Goal: Task Accomplishment & Management: Use online tool/utility

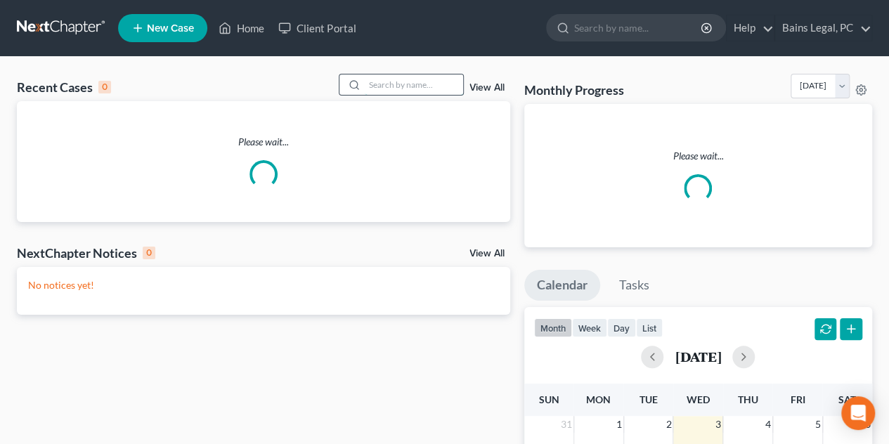
click at [418, 86] on input "search" at bounding box center [414, 85] width 98 height 20
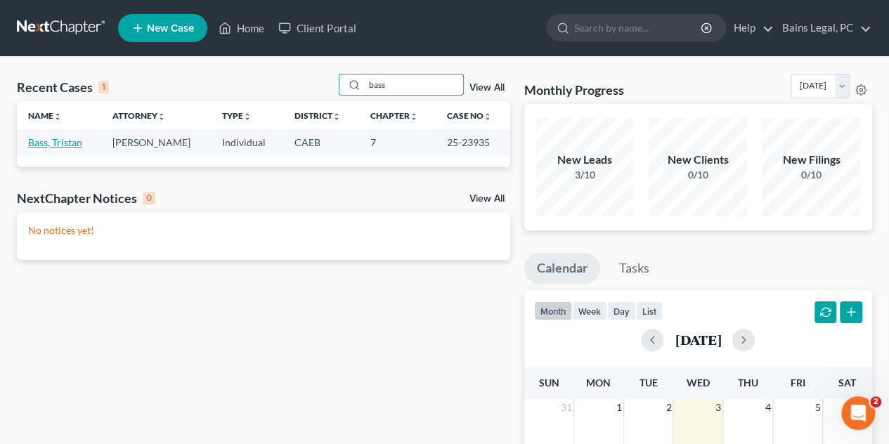
type input "bass"
click at [80, 146] on link "Bass, Tristan" at bounding box center [55, 142] width 54 height 12
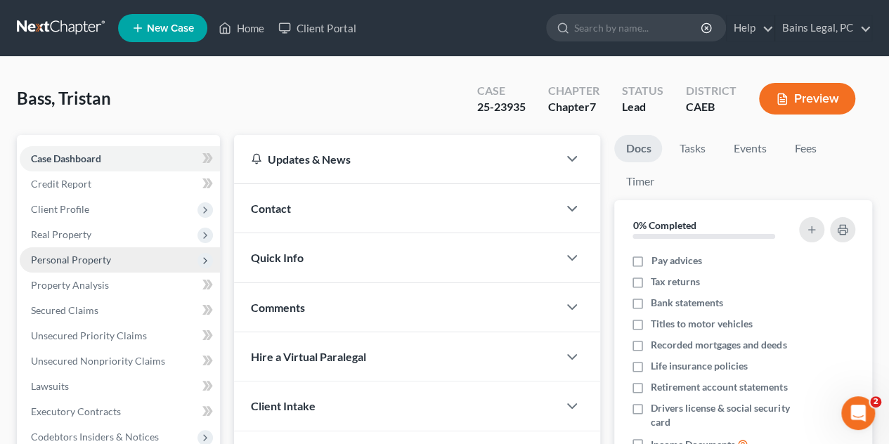
click at [108, 259] on span "Personal Property" at bounding box center [71, 260] width 80 height 12
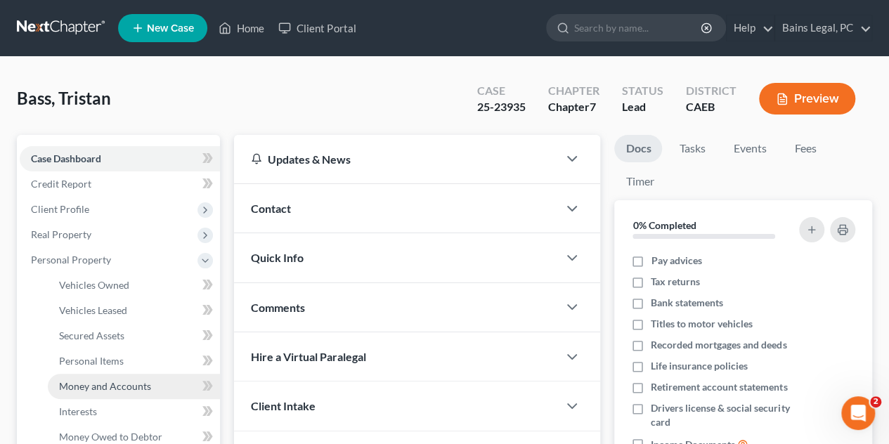
click at [119, 389] on span "Money and Accounts" at bounding box center [105, 386] width 92 height 12
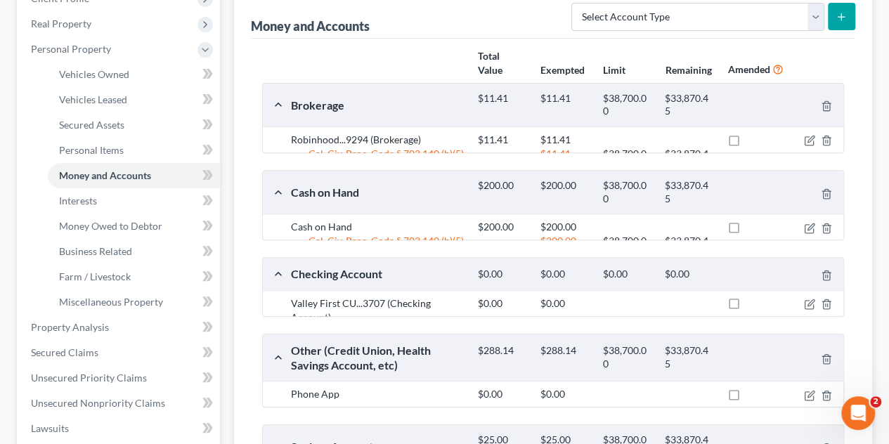
scroll to position [141, 0]
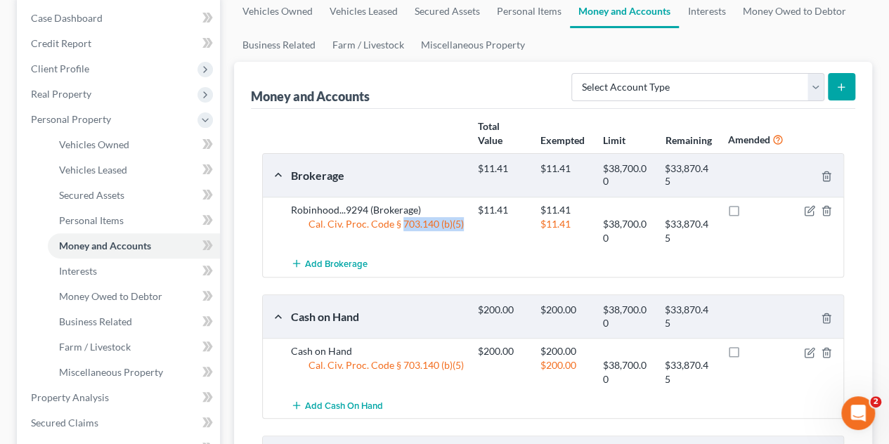
drag, startPoint x: 402, startPoint y: 226, endPoint x: 464, endPoint y: 223, distance: 61.9
click at [464, 223] on div "Cal. Civ. Proc. Code § 703.140 (b)(5)" at bounding box center [377, 231] width 187 height 28
click at [468, 226] on div "Cal. Civ. Proc. Code § 703.140 (b)(5)" at bounding box center [377, 231] width 187 height 28
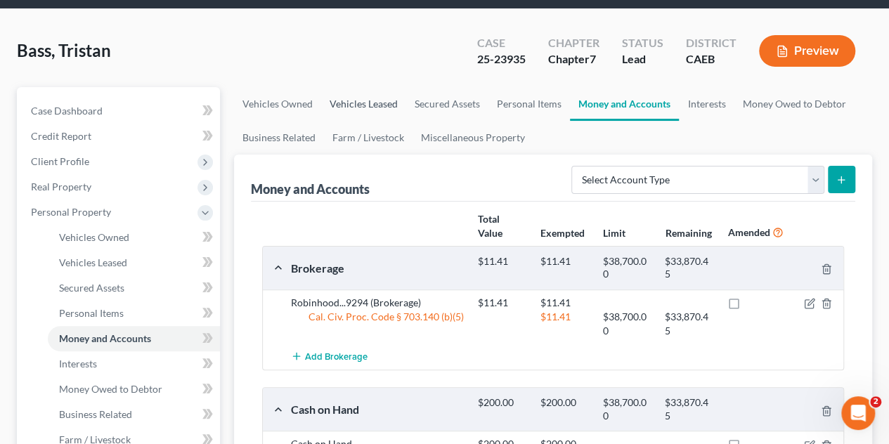
scroll to position [0, 0]
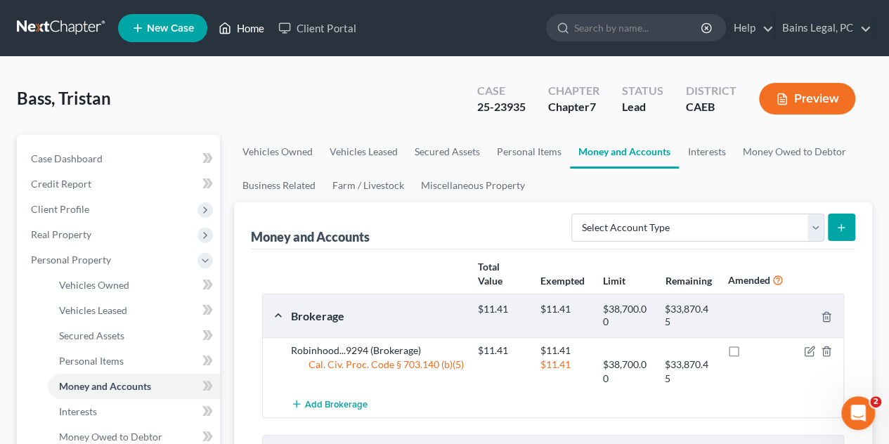
click at [245, 27] on link "Home" at bounding box center [242, 27] width 60 height 25
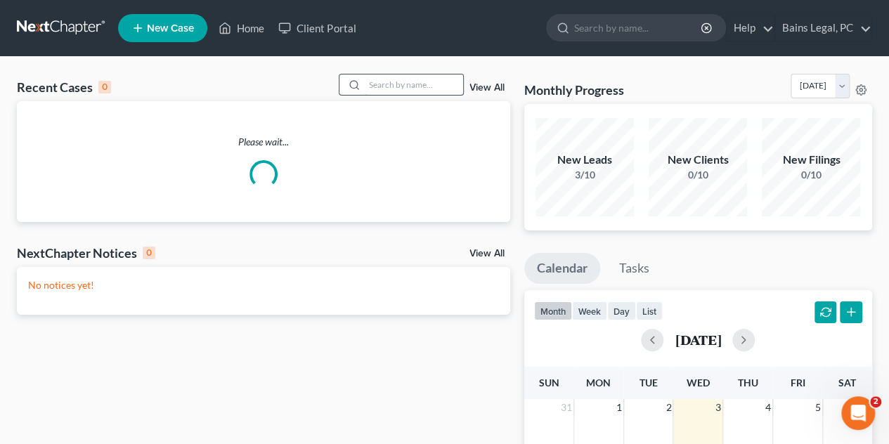
click at [392, 89] on input "search" at bounding box center [414, 85] width 98 height 20
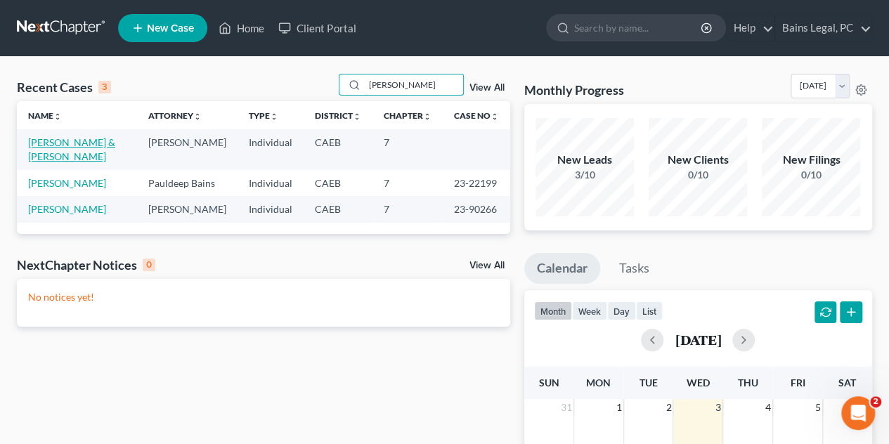
type input "[PERSON_NAME]"
click at [62, 143] on link "[PERSON_NAME] & [PERSON_NAME]" at bounding box center [71, 149] width 87 height 26
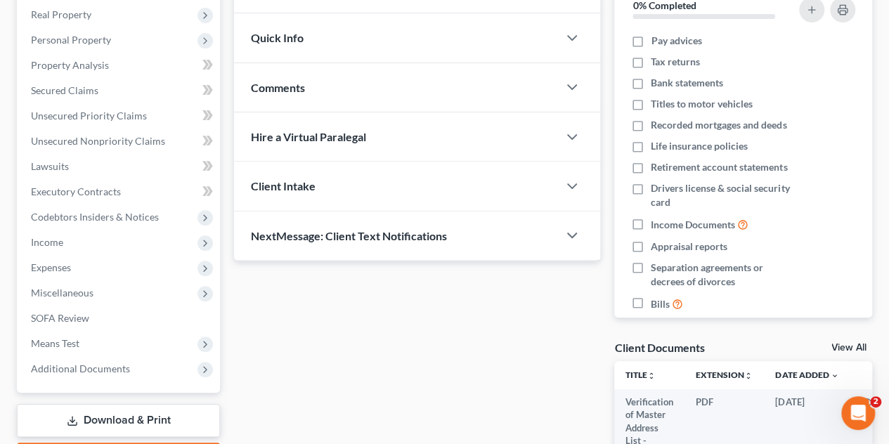
scroll to position [281, 0]
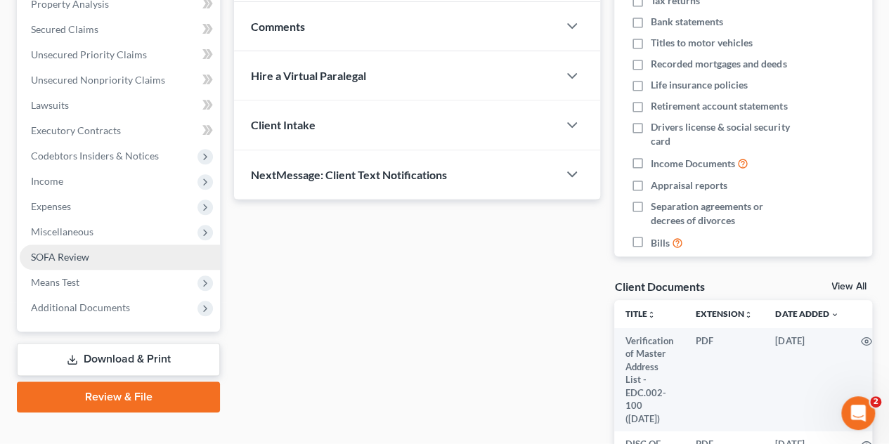
click at [91, 255] on link "SOFA Review" at bounding box center [120, 257] width 200 height 25
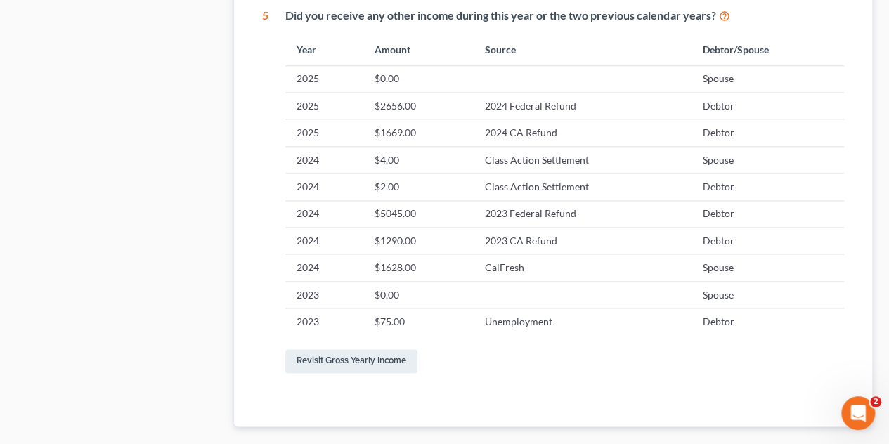
scroll to position [844, 0]
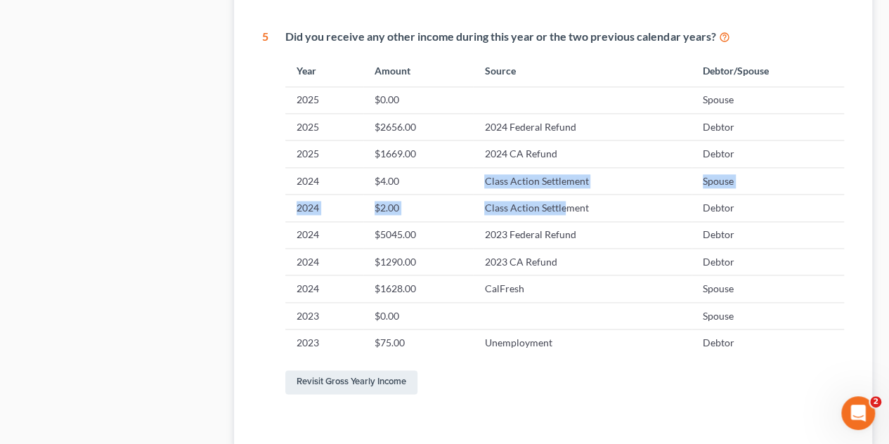
drag, startPoint x: 485, startPoint y: 183, endPoint x: 565, endPoint y: 209, distance: 83.6
click at [564, 209] on tbody "2025 $0.00 Spouse 2025 $2656.00 2024 Federal Refund Debtor 2025 $1669.00 2024 C…" at bounding box center [564, 221] width 559 height 270
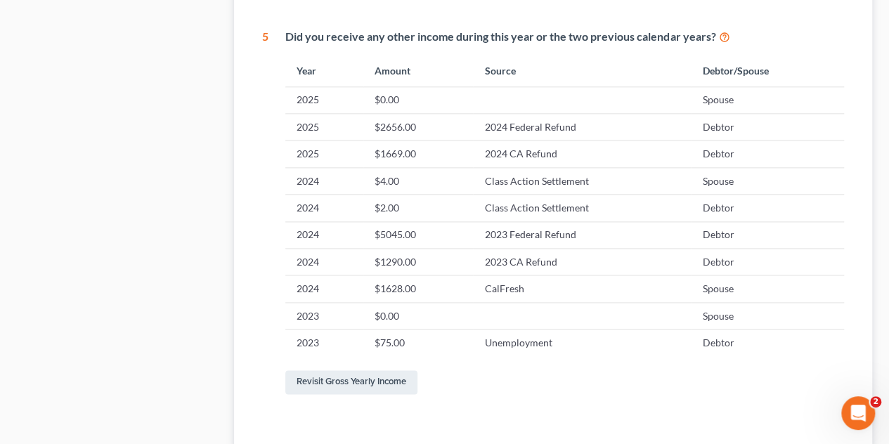
click at [574, 210] on td "Class Action Settlement" at bounding box center [582, 208] width 218 height 27
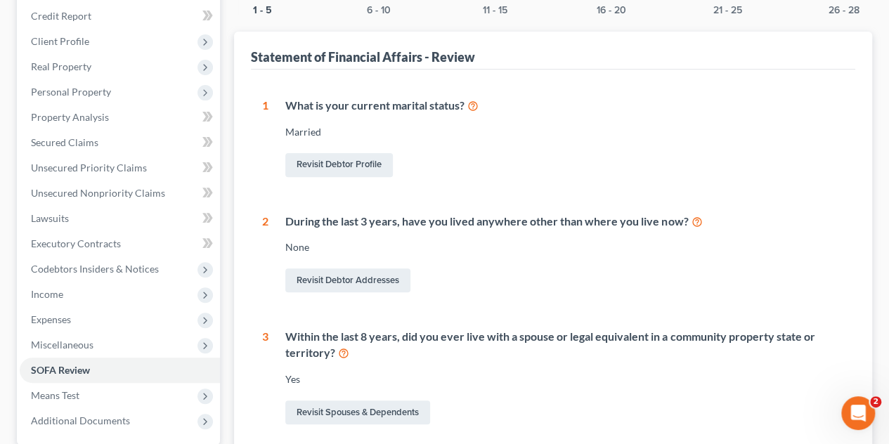
scroll to position [0, 0]
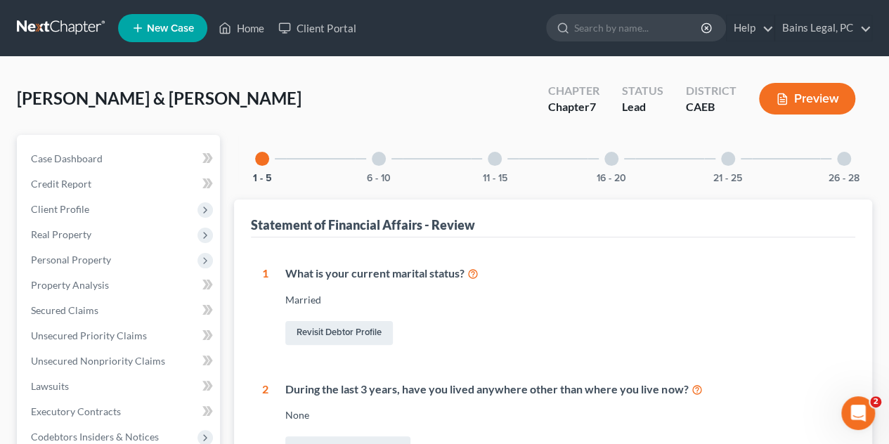
click at [380, 162] on div at bounding box center [379, 159] width 14 height 14
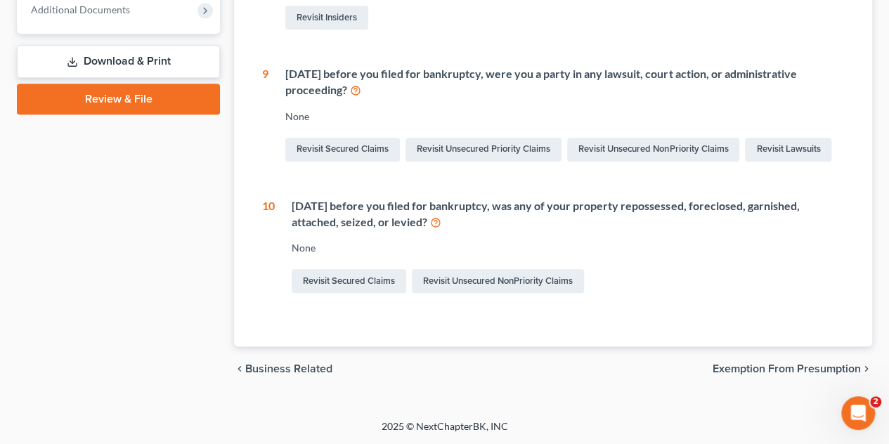
scroll to position [87, 0]
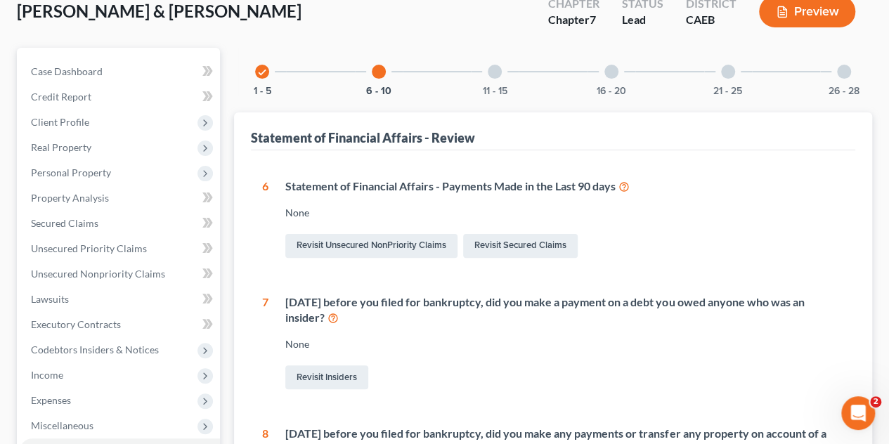
click at [503, 77] on div "11 - 15" at bounding box center [495, 72] width 48 height 48
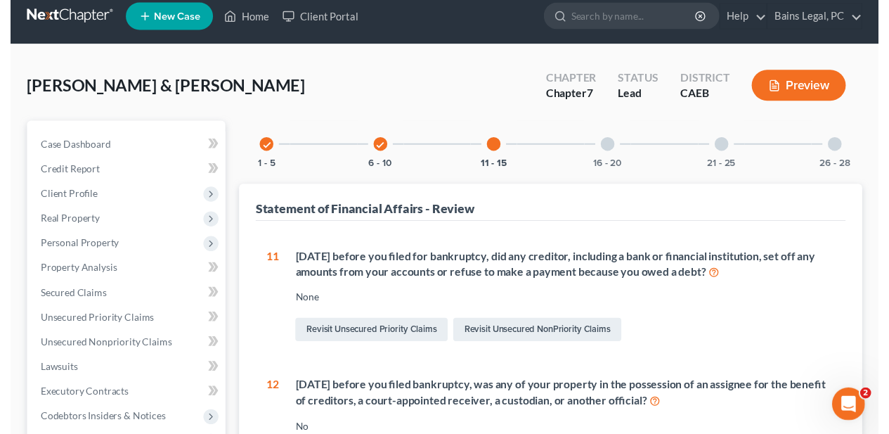
scroll to position [0, 0]
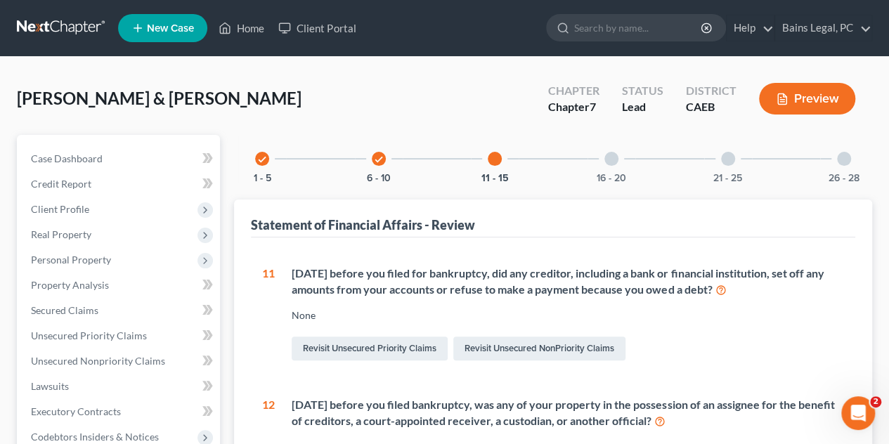
click at [619, 168] on div "16 - 20" at bounding box center [612, 159] width 48 height 48
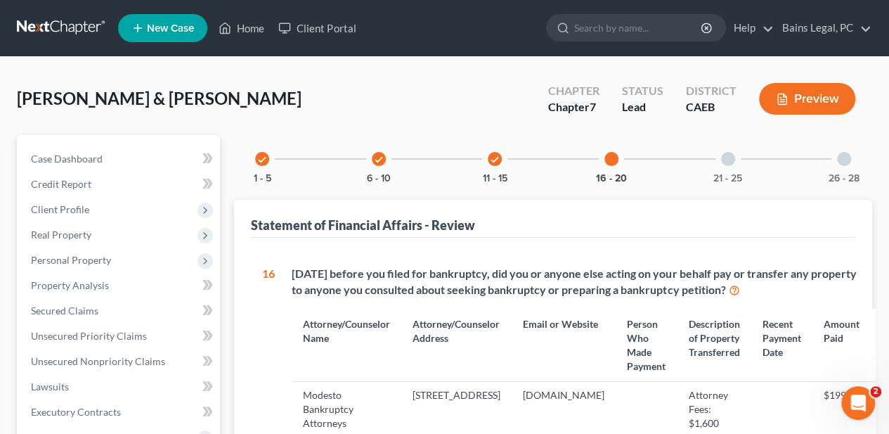
click at [733, 162] on div at bounding box center [728, 159] width 14 height 14
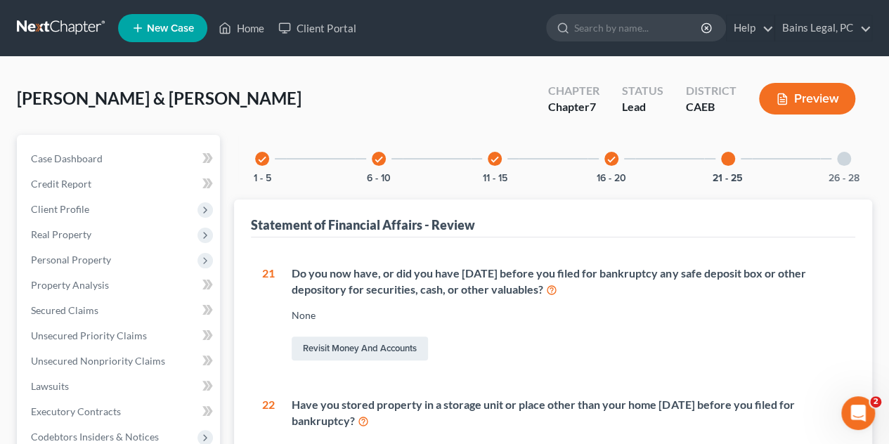
click at [851, 157] on div "26 - 28" at bounding box center [844, 159] width 48 height 48
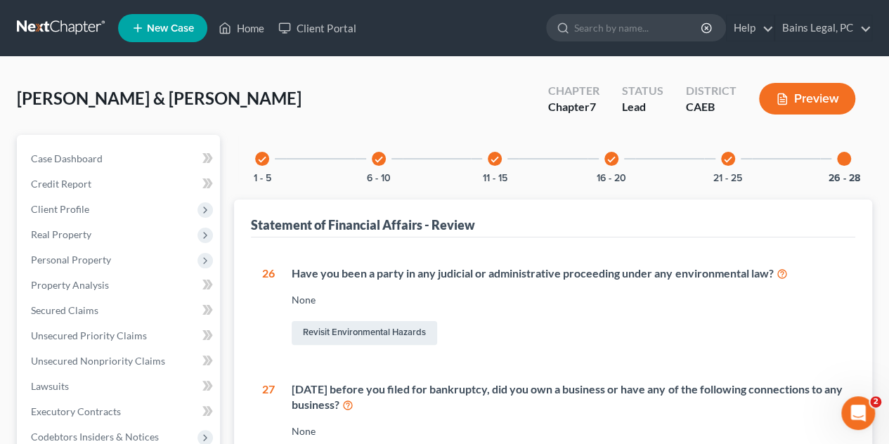
click at [271, 162] on div "check 1 - 5" at bounding box center [262, 159] width 48 height 48
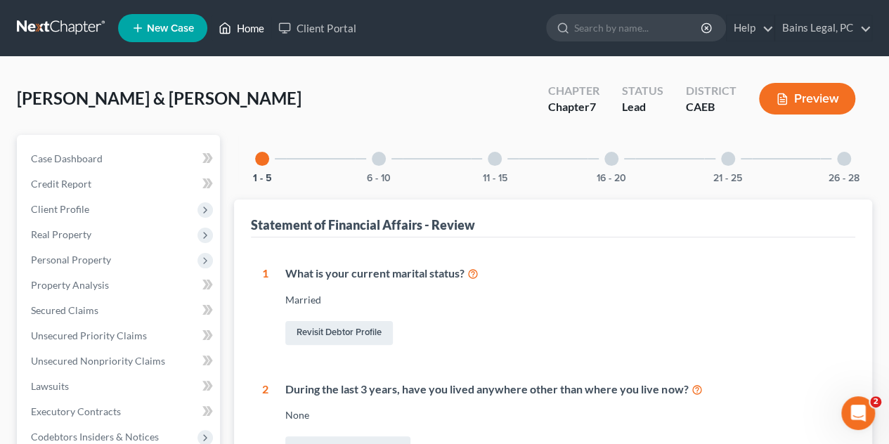
click at [239, 33] on link "Home" at bounding box center [242, 27] width 60 height 25
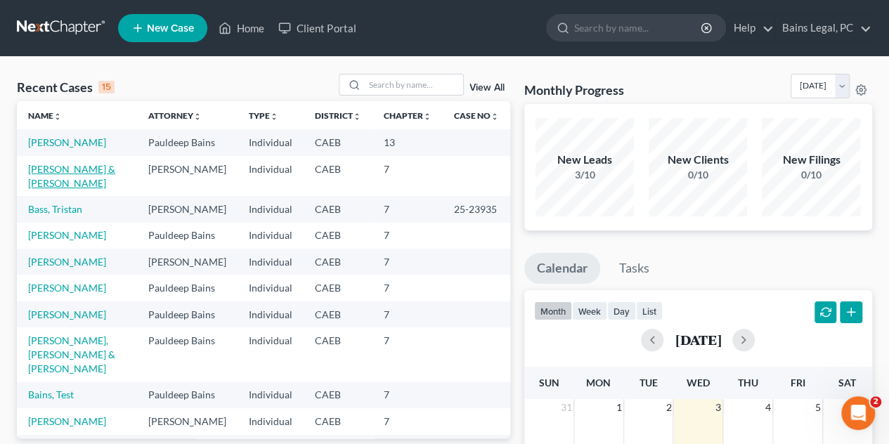
click at [92, 181] on link "[PERSON_NAME] & [PERSON_NAME]" at bounding box center [71, 176] width 87 height 26
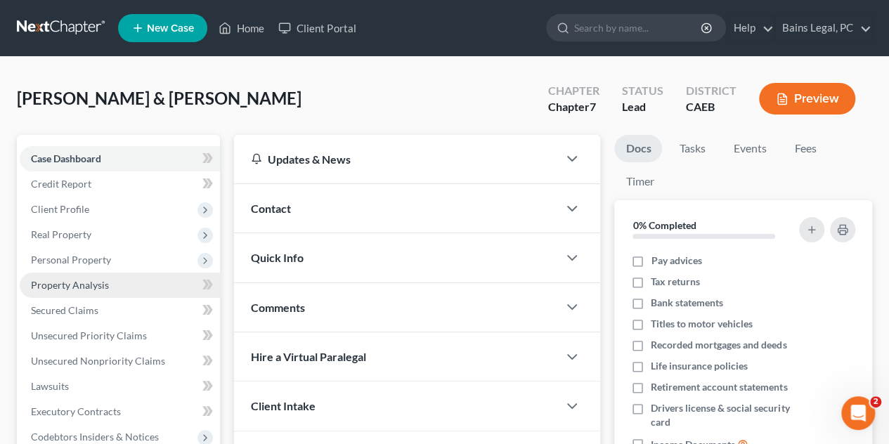
drag, startPoint x: 100, startPoint y: 268, endPoint x: 105, endPoint y: 281, distance: 13.8
click at [100, 268] on span "Personal Property" at bounding box center [120, 259] width 200 height 25
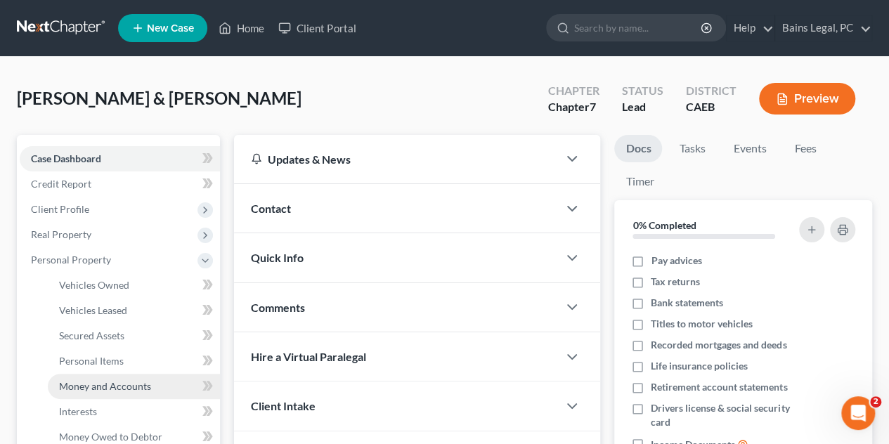
click at [116, 387] on span "Money and Accounts" at bounding box center [105, 386] width 92 height 12
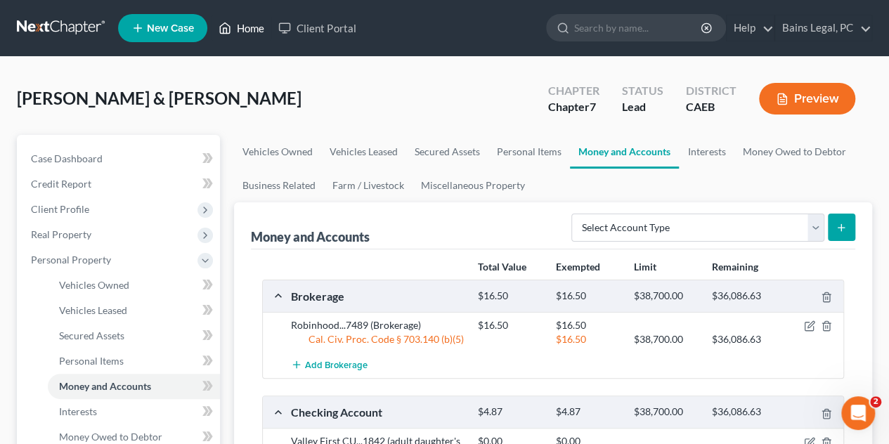
drag, startPoint x: 239, startPoint y: 26, endPoint x: 247, endPoint y: 31, distance: 9.2
click at [239, 26] on link "Home" at bounding box center [242, 27] width 60 height 25
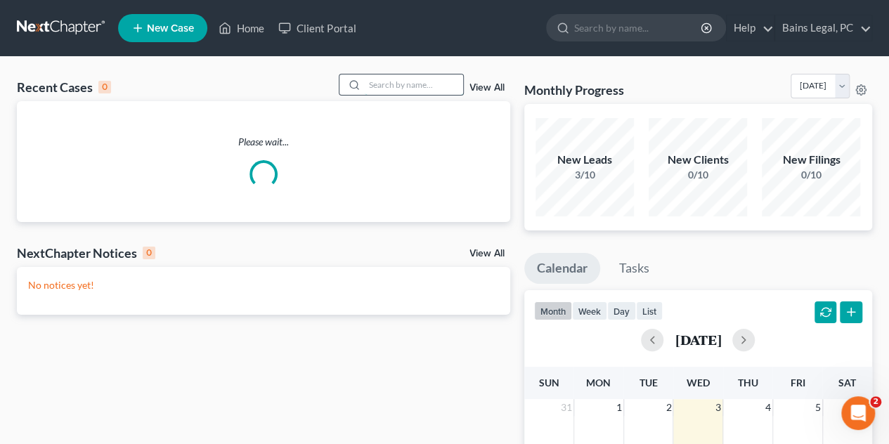
click at [390, 83] on input "search" at bounding box center [414, 85] width 98 height 20
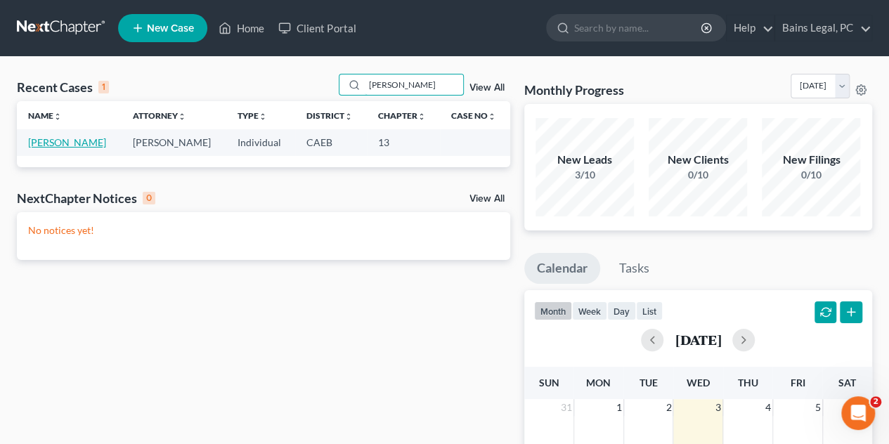
type input "[PERSON_NAME]"
click at [45, 144] on link "[PERSON_NAME]" at bounding box center [67, 142] width 78 height 12
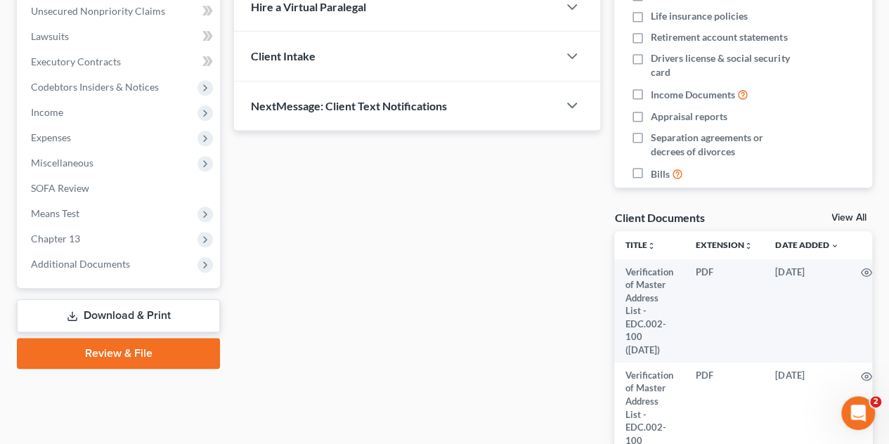
scroll to position [352, 0]
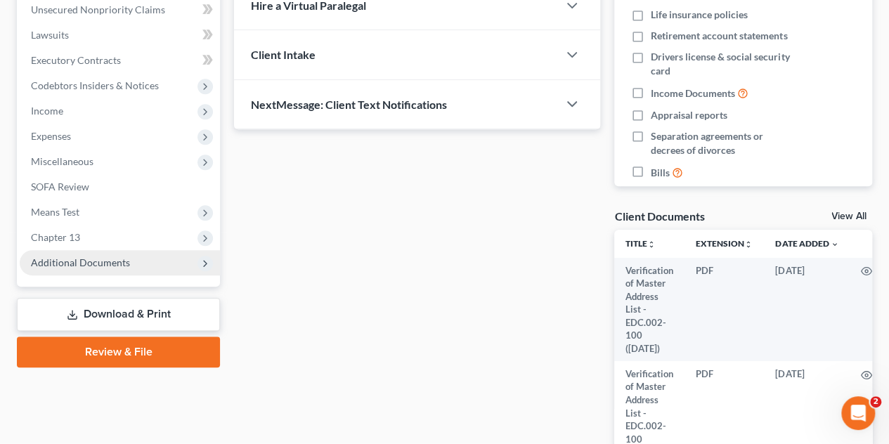
click at [113, 257] on span "Additional Documents" at bounding box center [80, 263] width 99 height 12
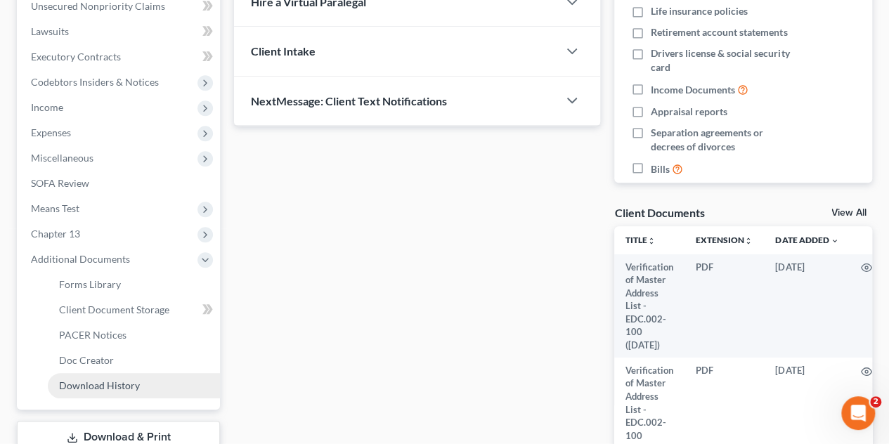
scroll to position [422, 0]
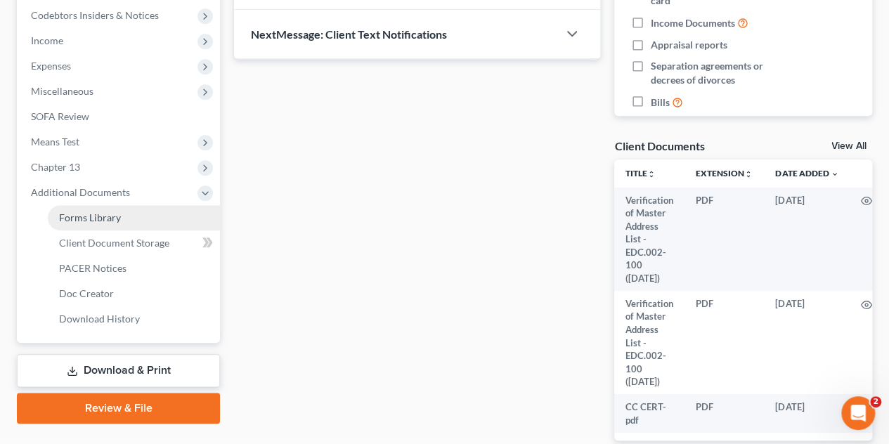
click at [107, 220] on span "Forms Library" at bounding box center [90, 218] width 62 height 12
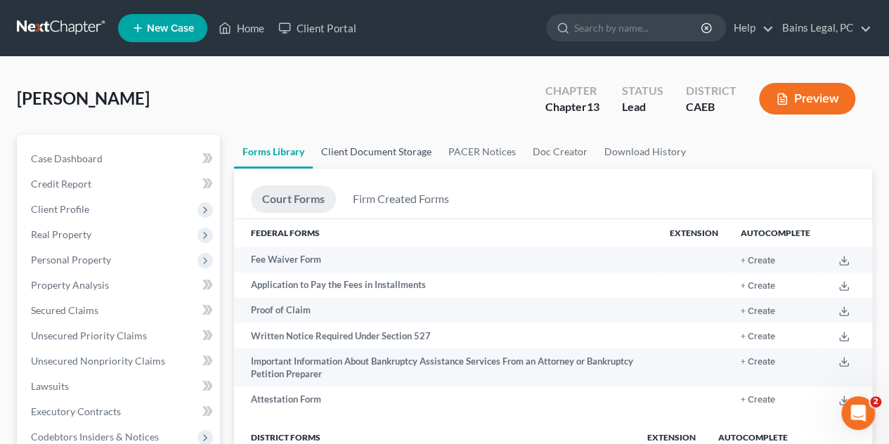
click at [390, 143] on link "Client Document Storage" at bounding box center [376, 152] width 127 height 34
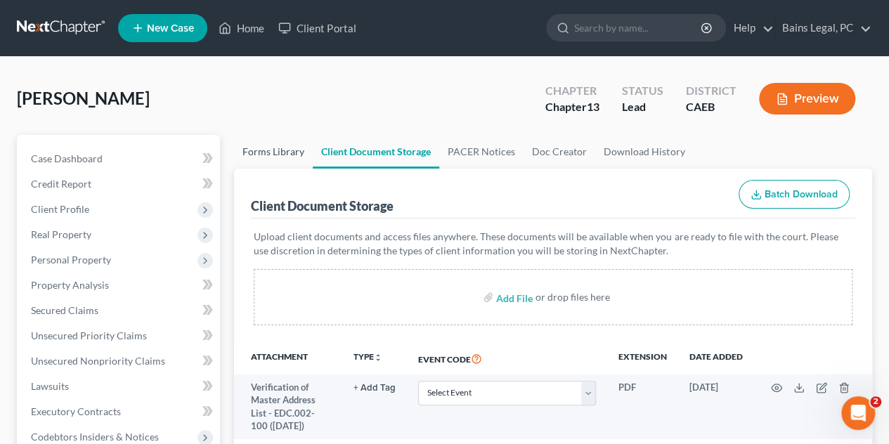
click at [268, 149] on link "Forms Library" at bounding box center [273, 152] width 79 height 34
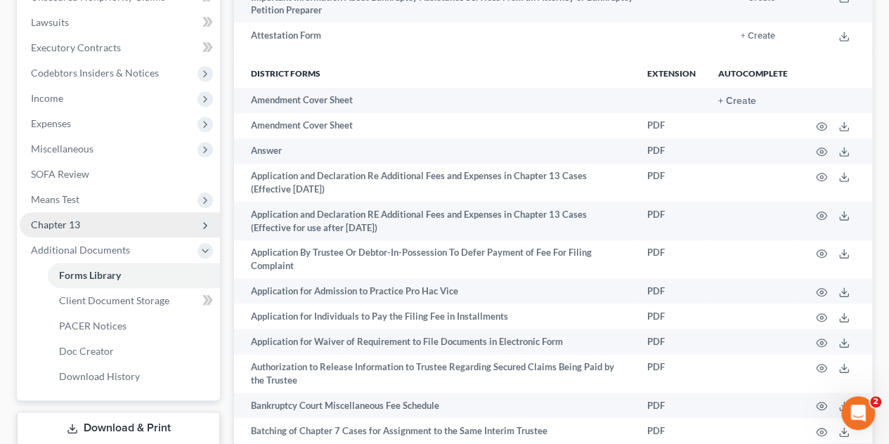
scroll to position [352, 0]
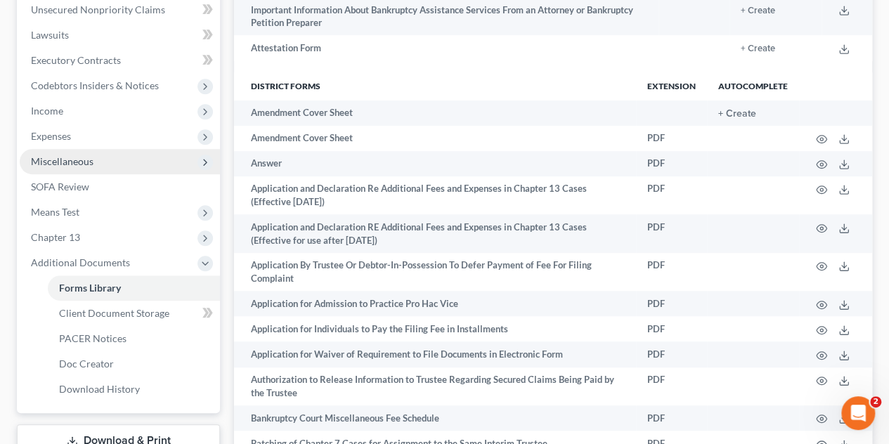
click at [94, 153] on span "Miscellaneous" at bounding box center [120, 161] width 200 height 25
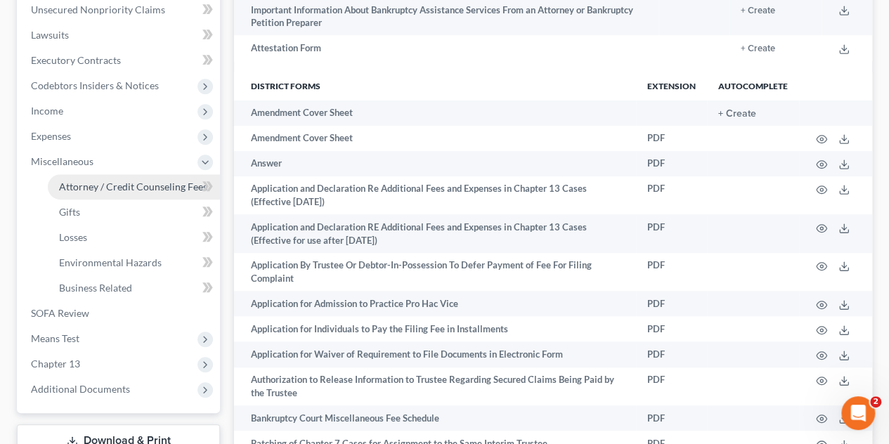
click at [102, 191] on span "Attorney / Credit Counseling Fees" at bounding box center [133, 187] width 148 height 12
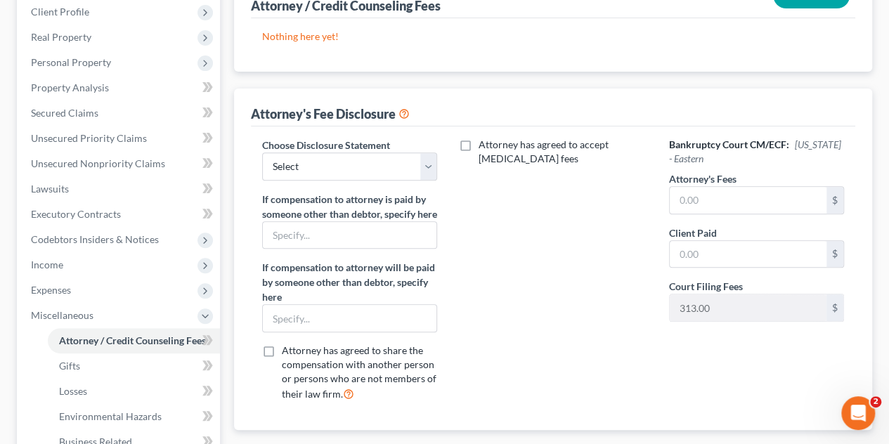
scroll to position [211, 0]
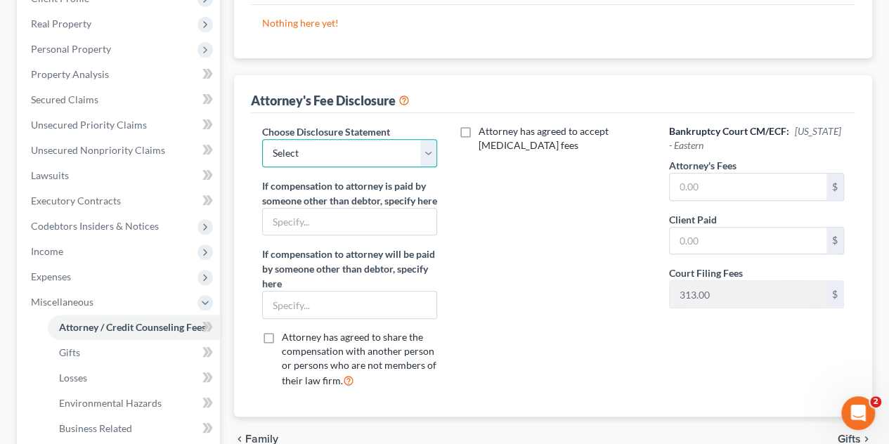
click at [427, 148] on select "Select Fee Disclosure: $2,000 pre; $400 post Fee Discolosure - $1,200 pre; $1,2…" at bounding box center [349, 153] width 175 height 28
click at [605, 169] on div "Attorney has agreed to accept [MEDICAL_DATA] fees" at bounding box center [552, 262] width 203 height 276
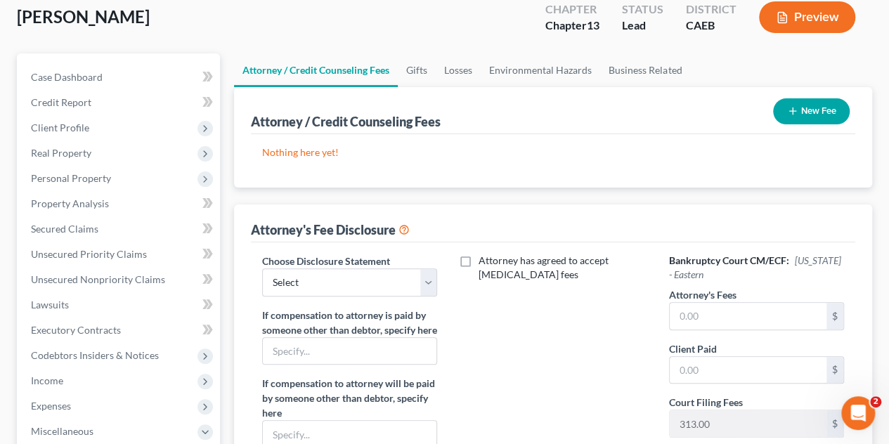
scroll to position [0, 0]
